Goal: Information Seeking & Learning: Learn about a topic

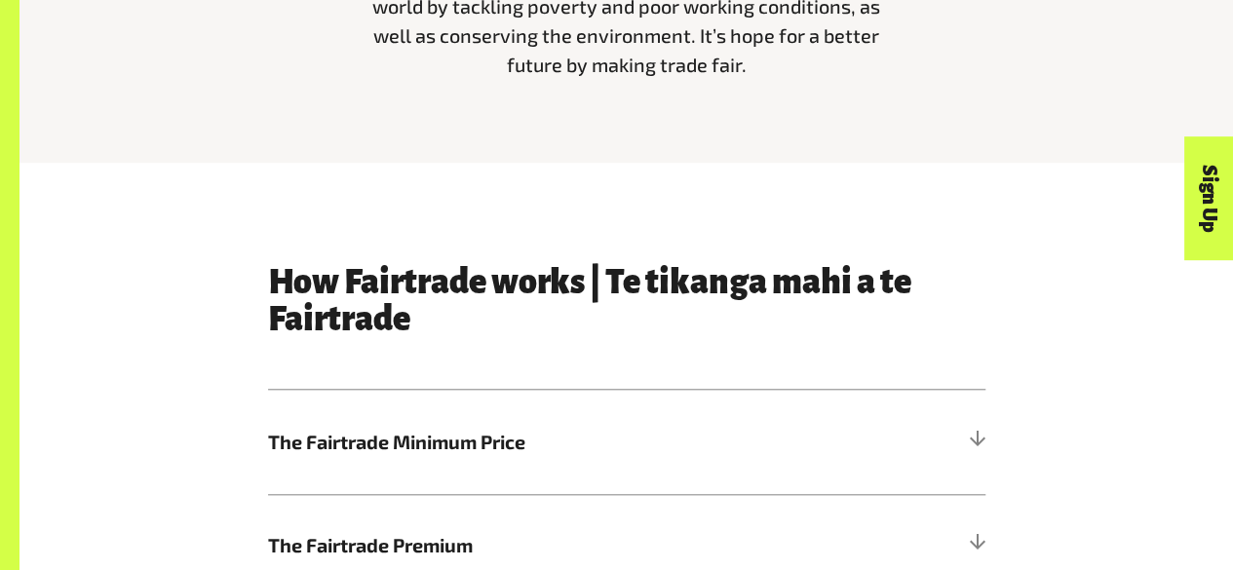
scroll to position [1004, 0]
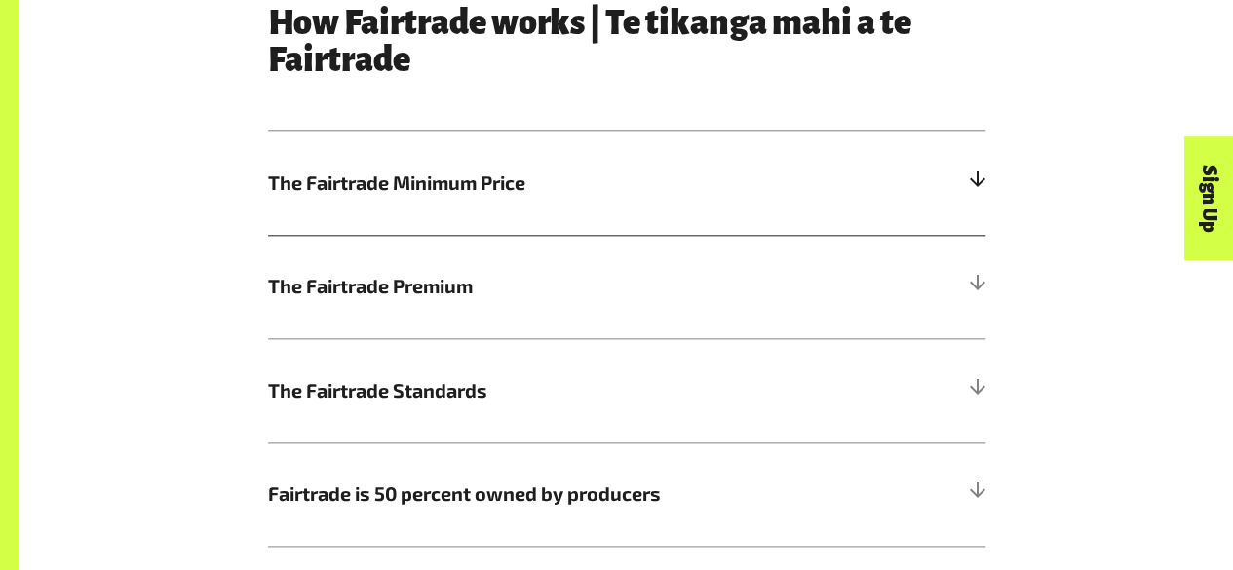
click at [971, 188] on div at bounding box center [977, 184] width 18 height 18
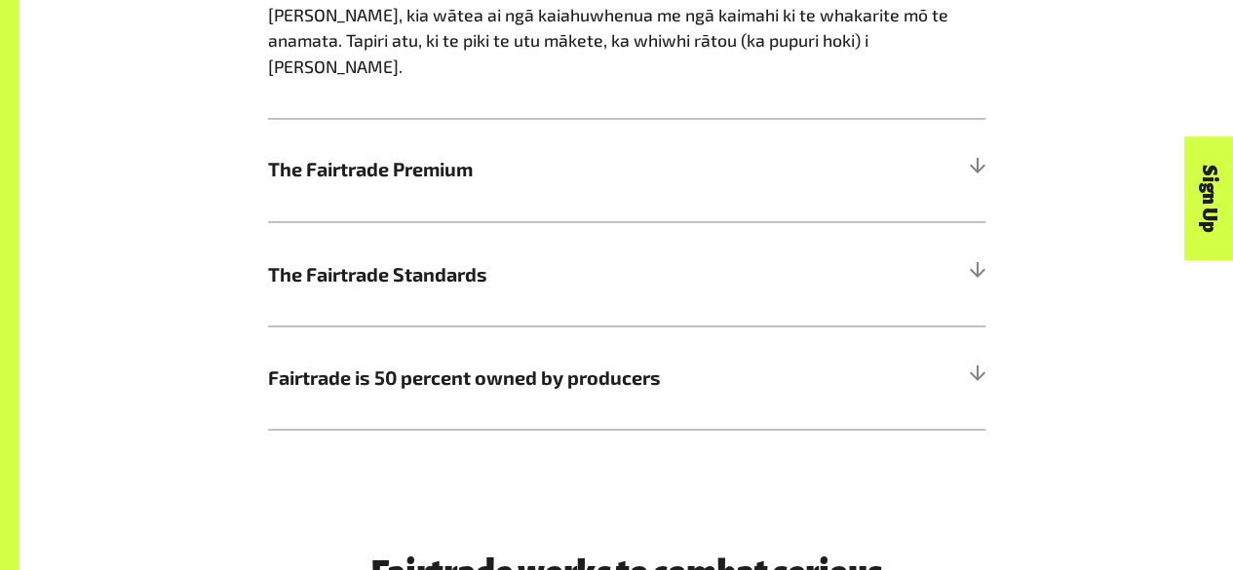
scroll to position [1605, 0]
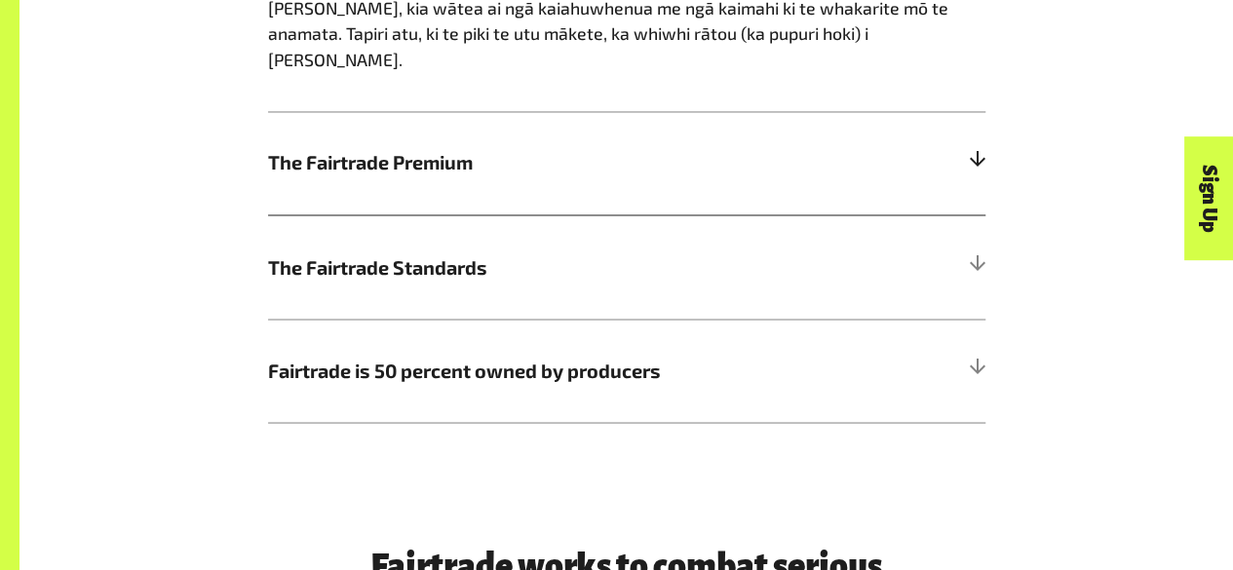
click at [973, 154] on div at bounding box center [977, 163] width 18 height 18
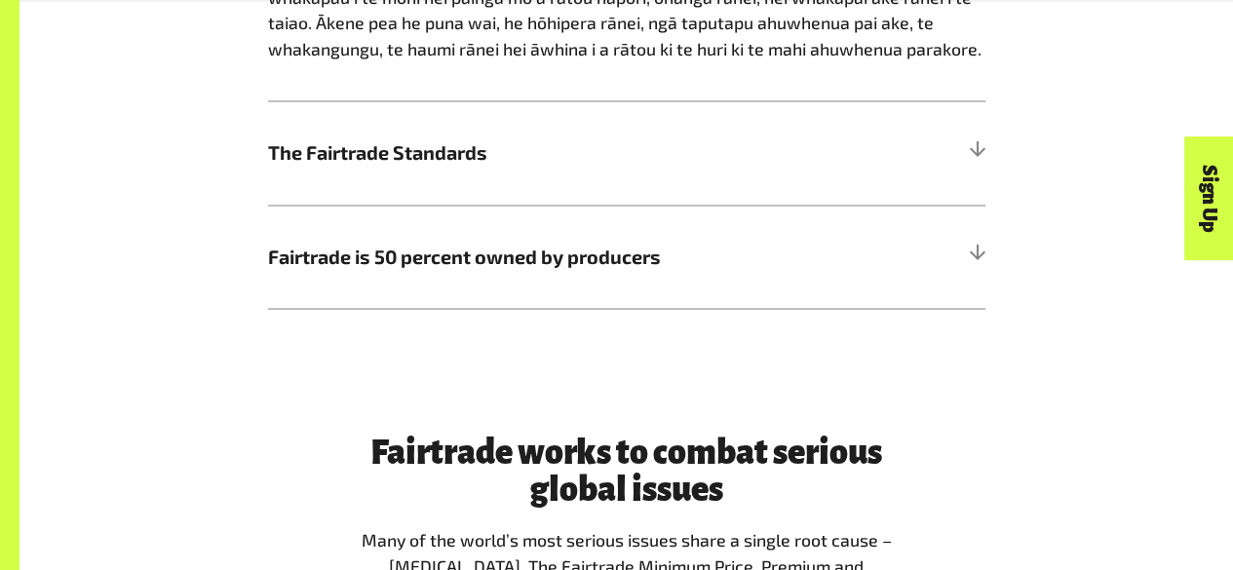
scroll to position [1656, 0]
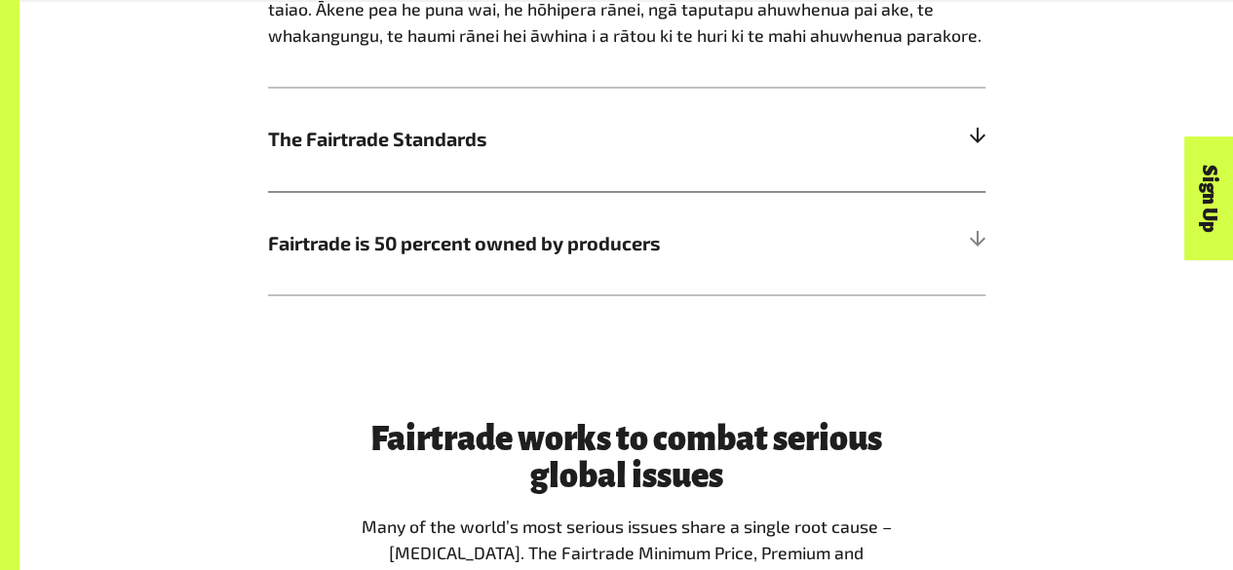
click at [969, 120] on h5 "The Fairtrade Standards" at bounding box center [627, 139] width 718 height 104
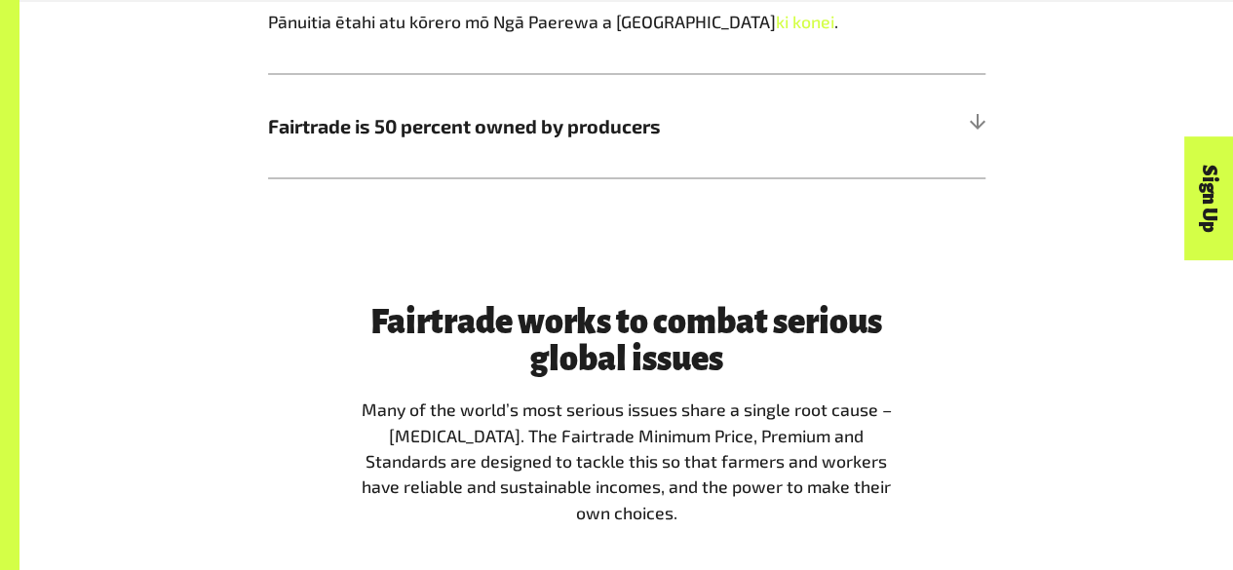
scroll to position [1754, 0]
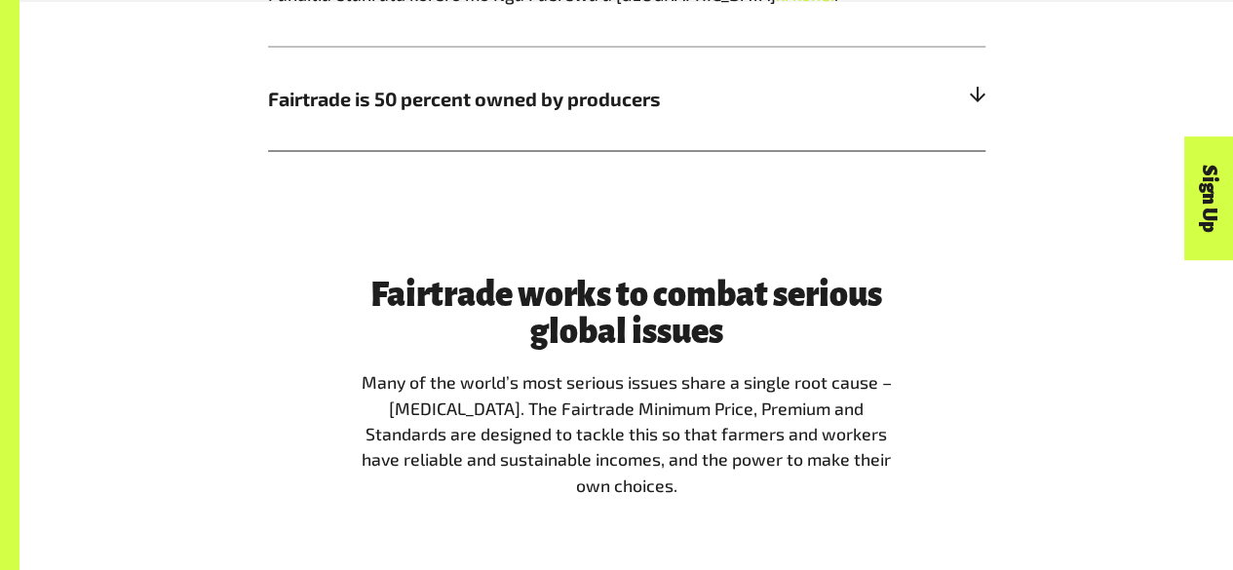
click at [692, 106] on span "Fairtrade is 50 percent owned by producers" at bounding box center [537, 98] width 538 height 29
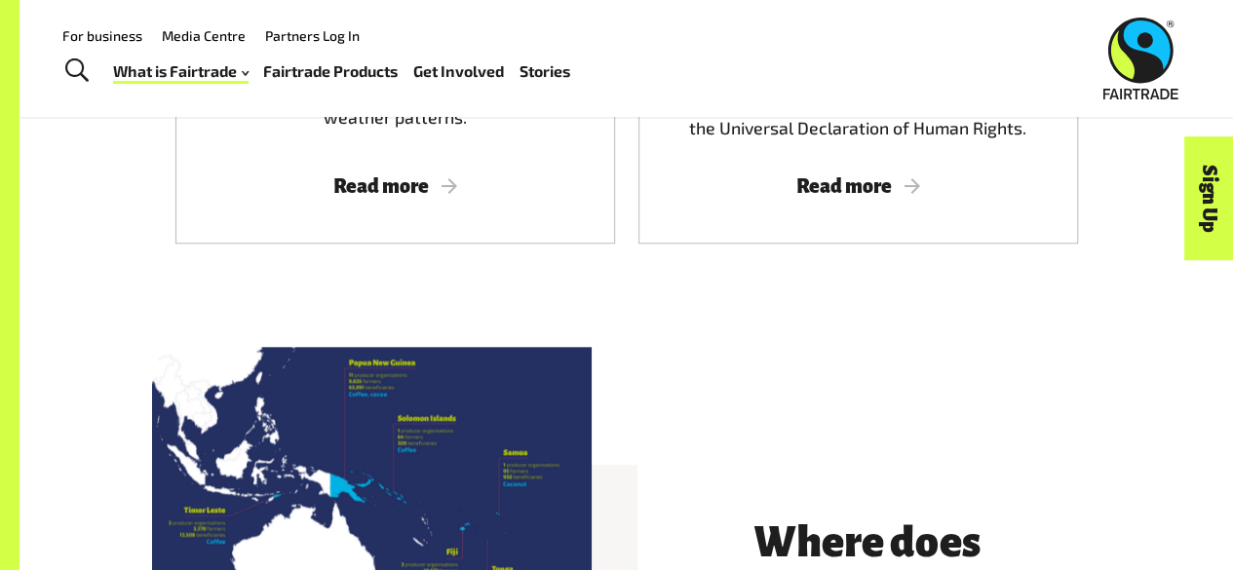
scroll to position [4261, 0]
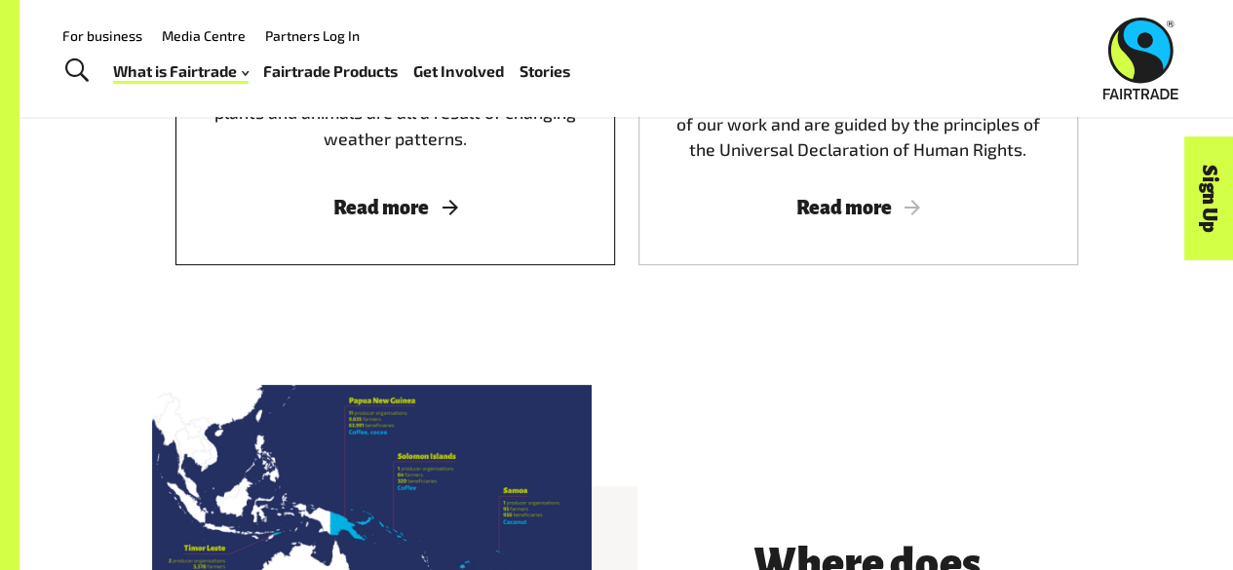
click at [390, 197] on span "Read more" at bounding box center [395, 207] width 393 height 21
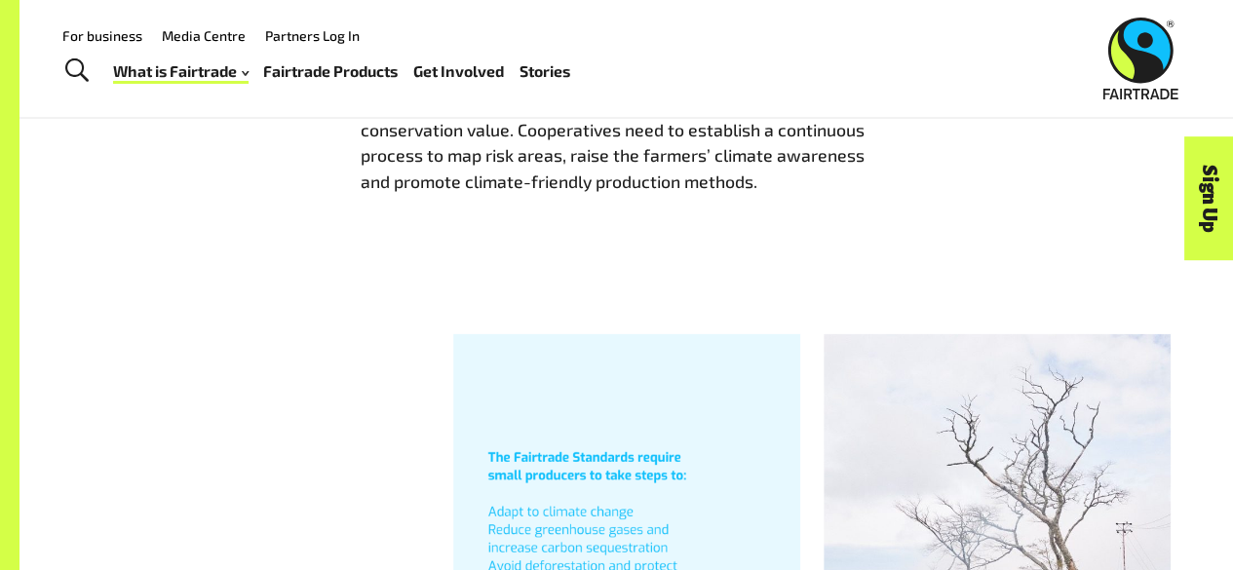
scroll to position [1008, 0]
